Goal: Task Accomplishment & Management: Manage account settings

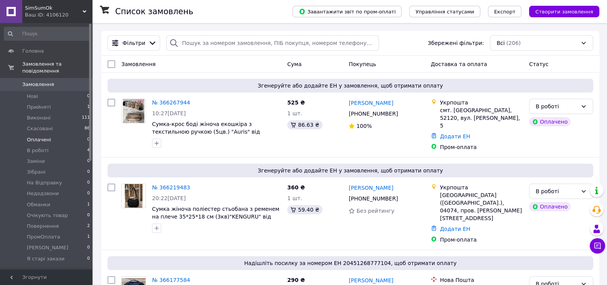
click at [43, 136] on span "Оплачені" at bounding box center [39, 139] width 24 height 7
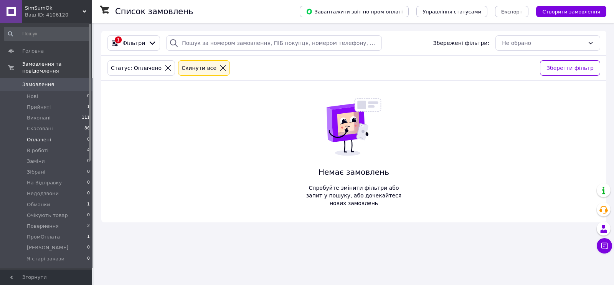
click at [52, 81] on span "Замовлення" at bounding box center [46, 84] width 49 height 7
